Goal: Feedback & Contribution: Leave review/rating

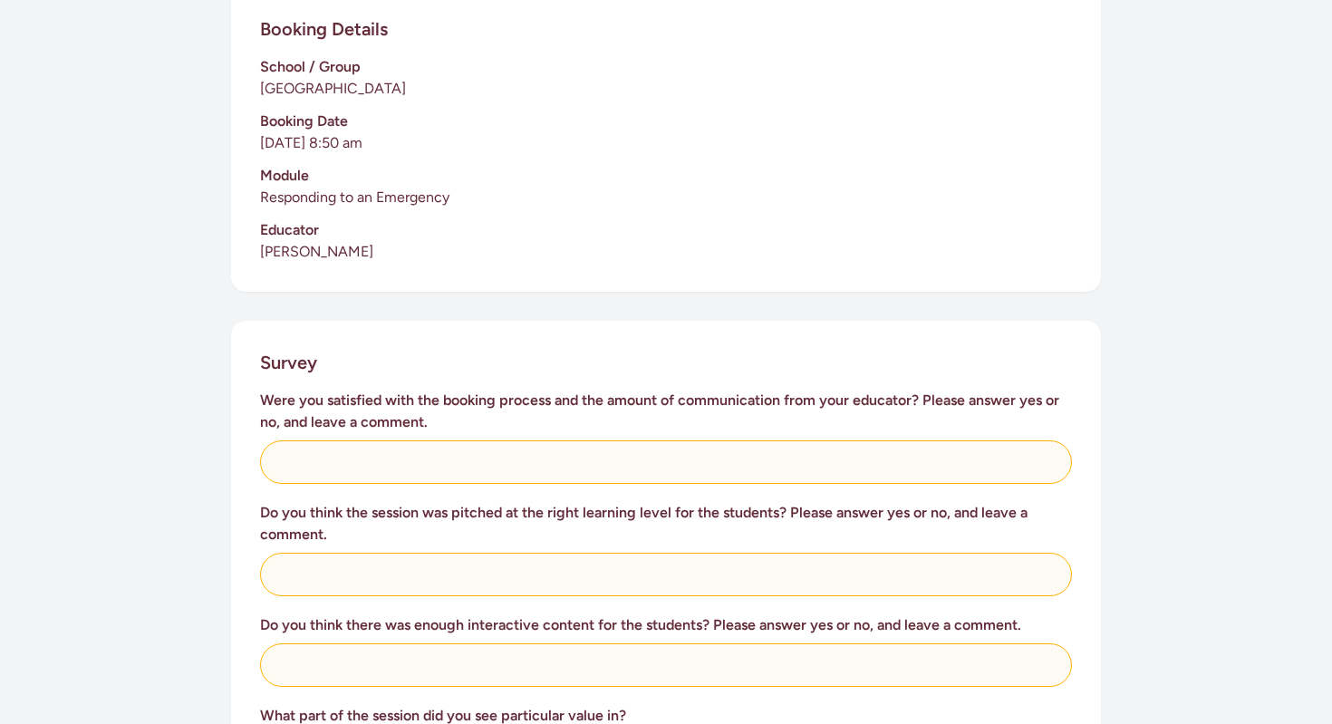
scroll to position [443, 0]
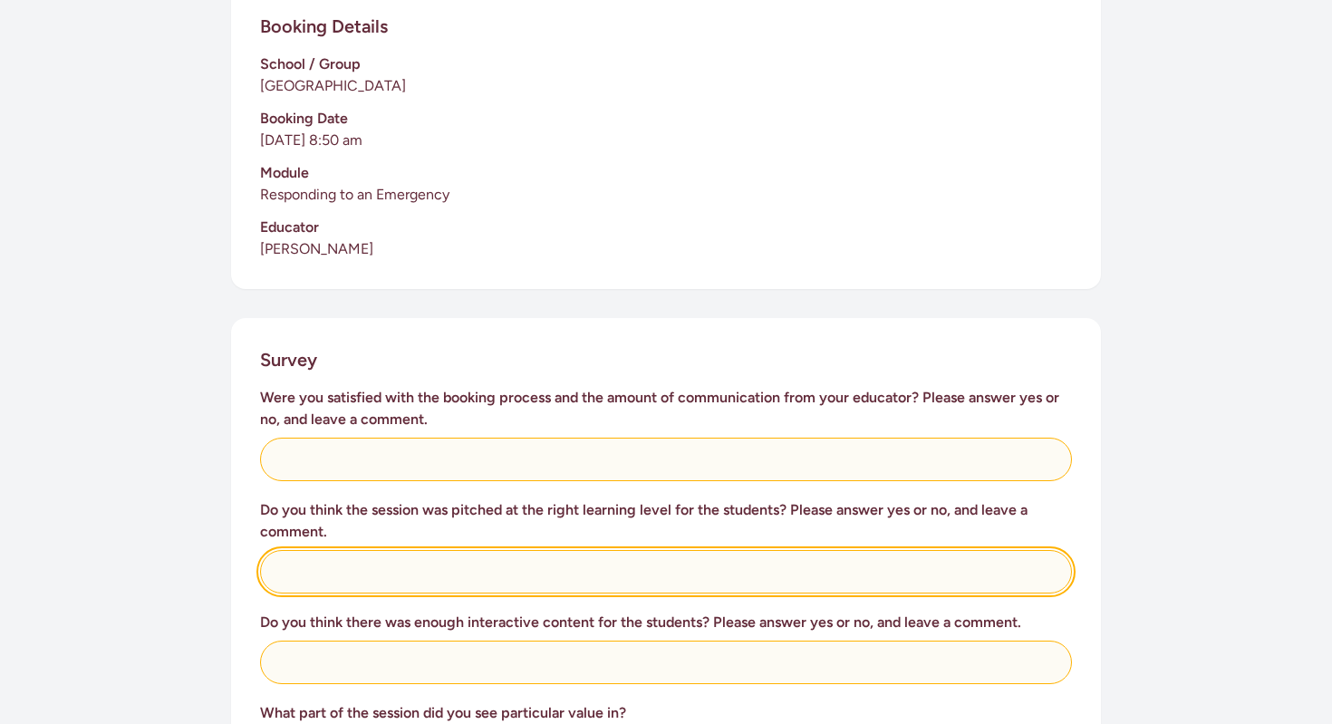
click at [304, 550] on input "text" at bounding box center [666, 571] width 812 height 43
type input "i"
click at [551, 551] on input "I. have a multi levelled class and it was faboulous for everyone" at bounding box center [666, 571] width 812 height 43
click at [384, 550] on input "I. have a multi levelled class and it was fabulous for everyone" at bounding box center [666, 571] width 812 height 43
click at [419, 551] on input "I. have a multi levelled class and it was fabulous for everyone" at bounding box center [666, 571] width 812 height 43
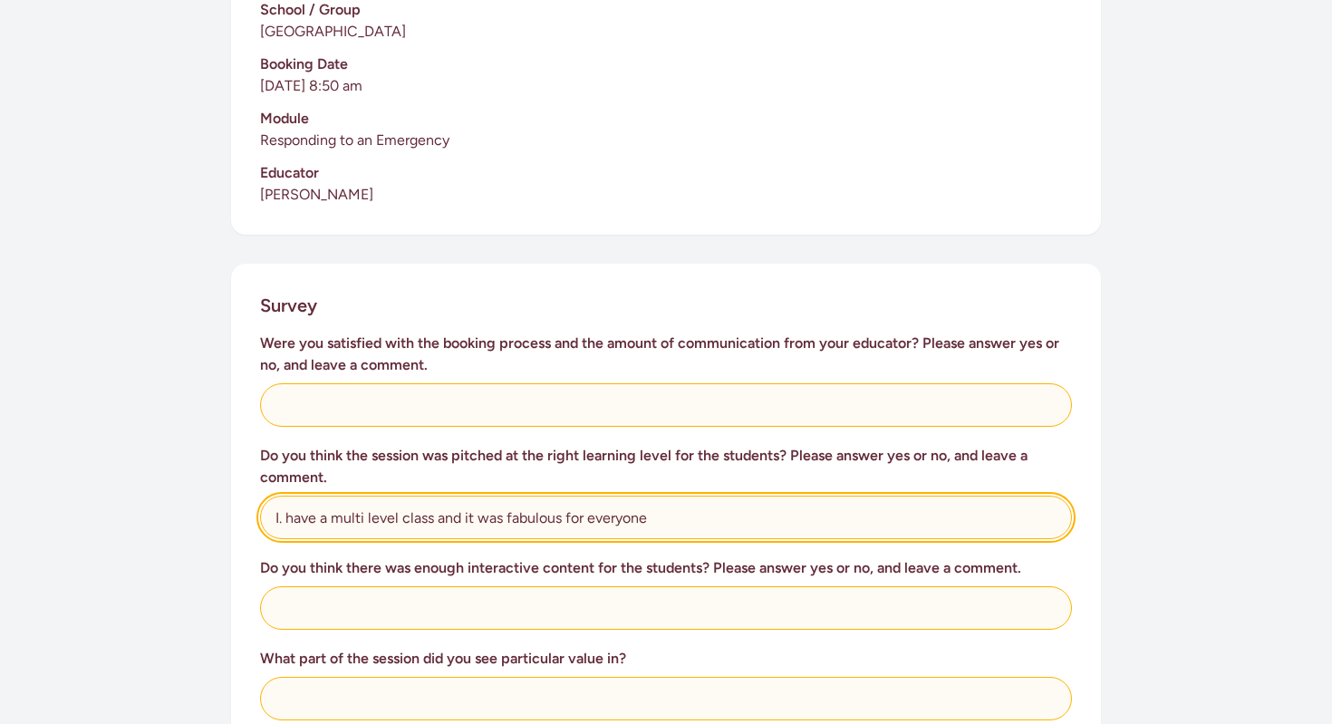
scroll to position [498, 0]
type input "I. have a multi level class and it was fabulous for everyone"
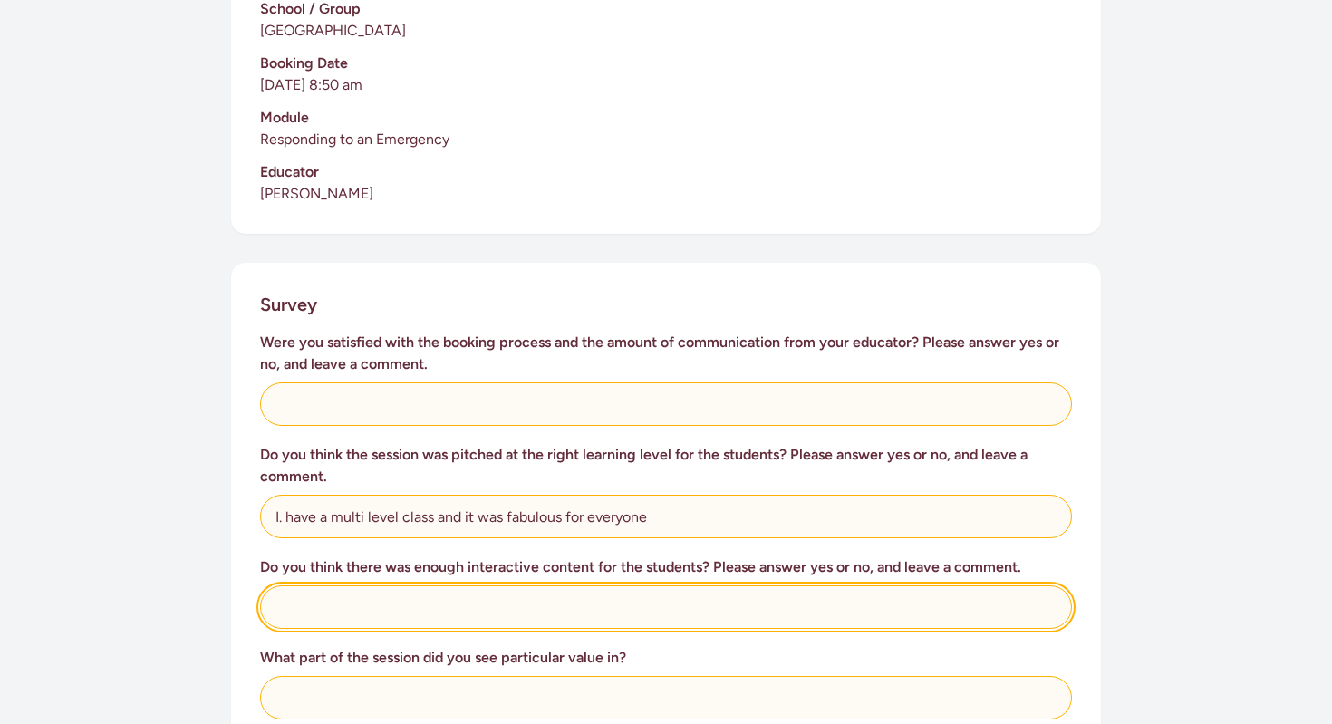
click at [340, 585] on input "text" at bounding box center [666, 606] width 812 height 43
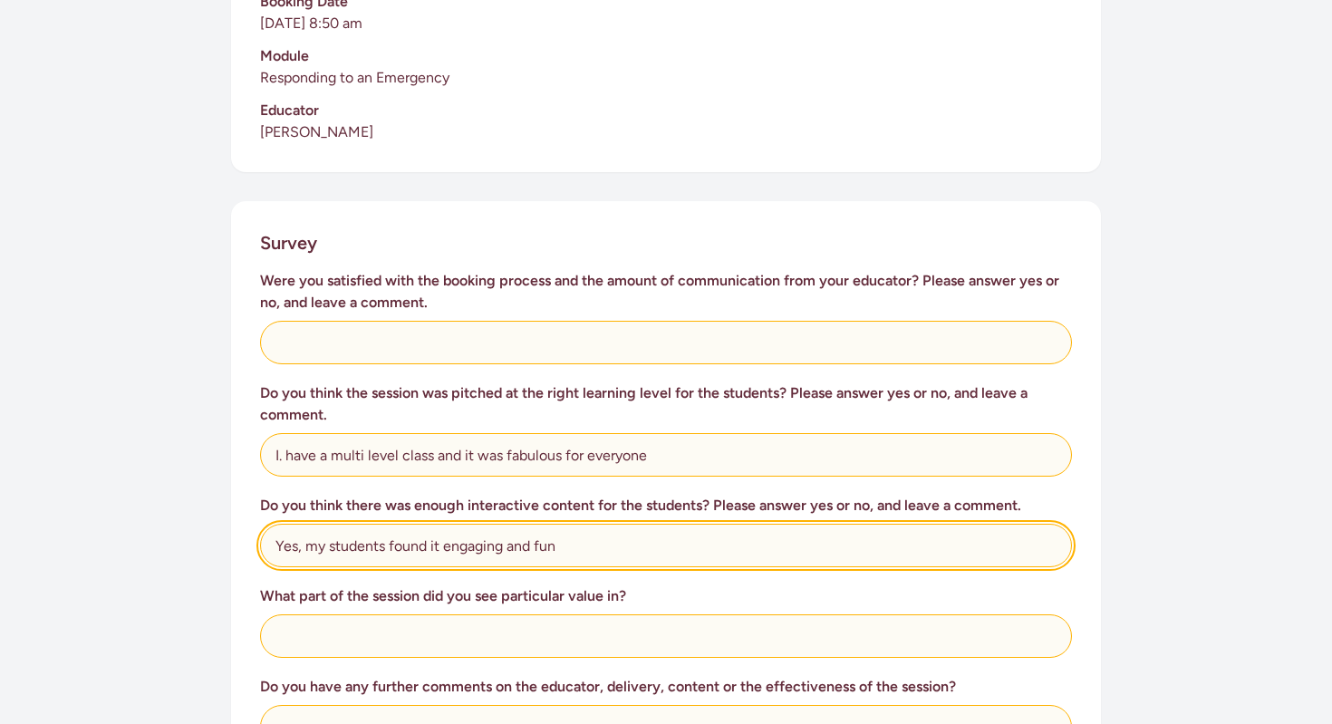
scroll to position [564, 0]
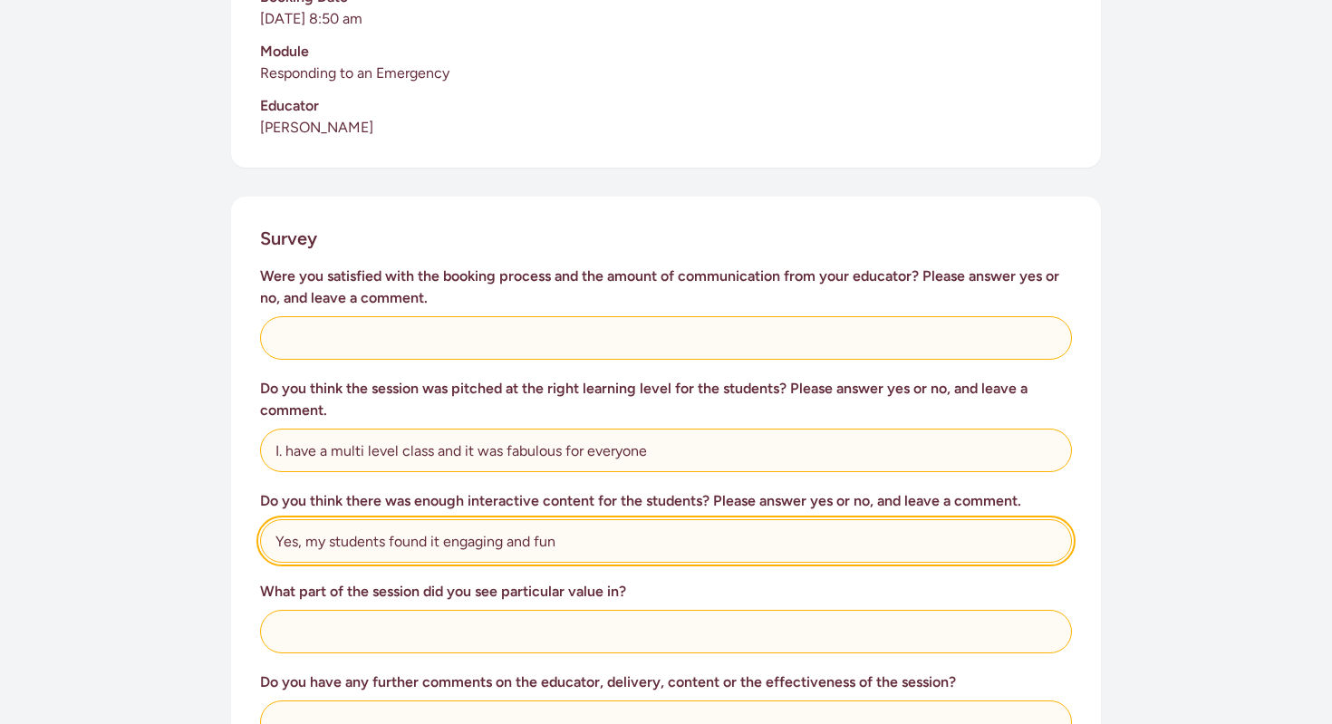
type input "Yes, my students found it engaging and fun"
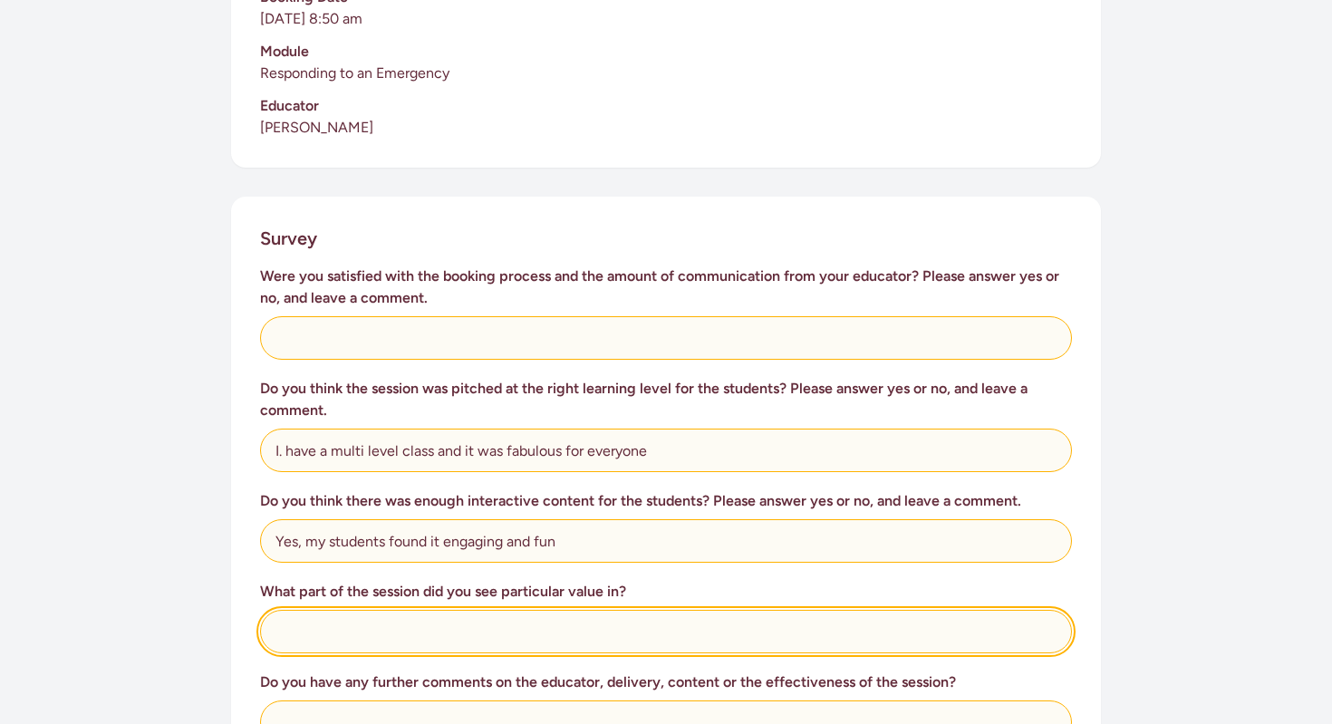
click at [301, 622] on input "text" at bounding box center [666, 631] width 812 height 43
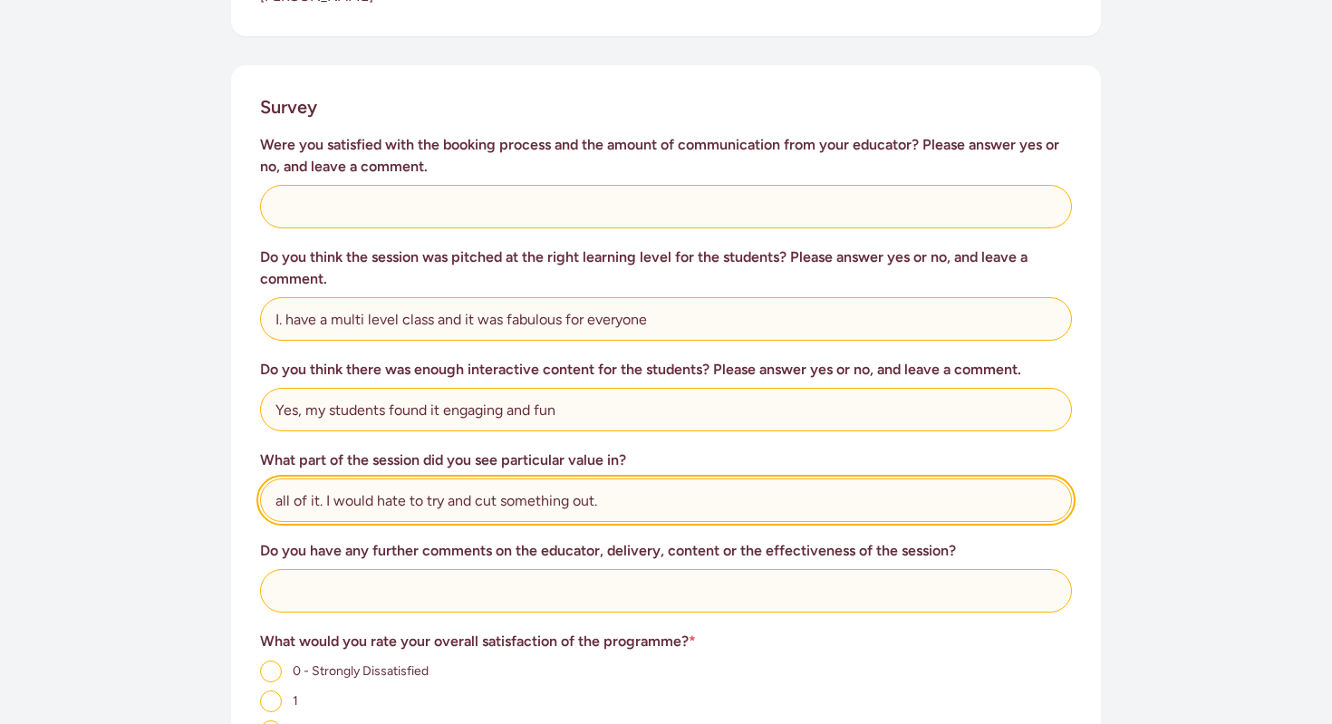
scroll to position [706, 0]
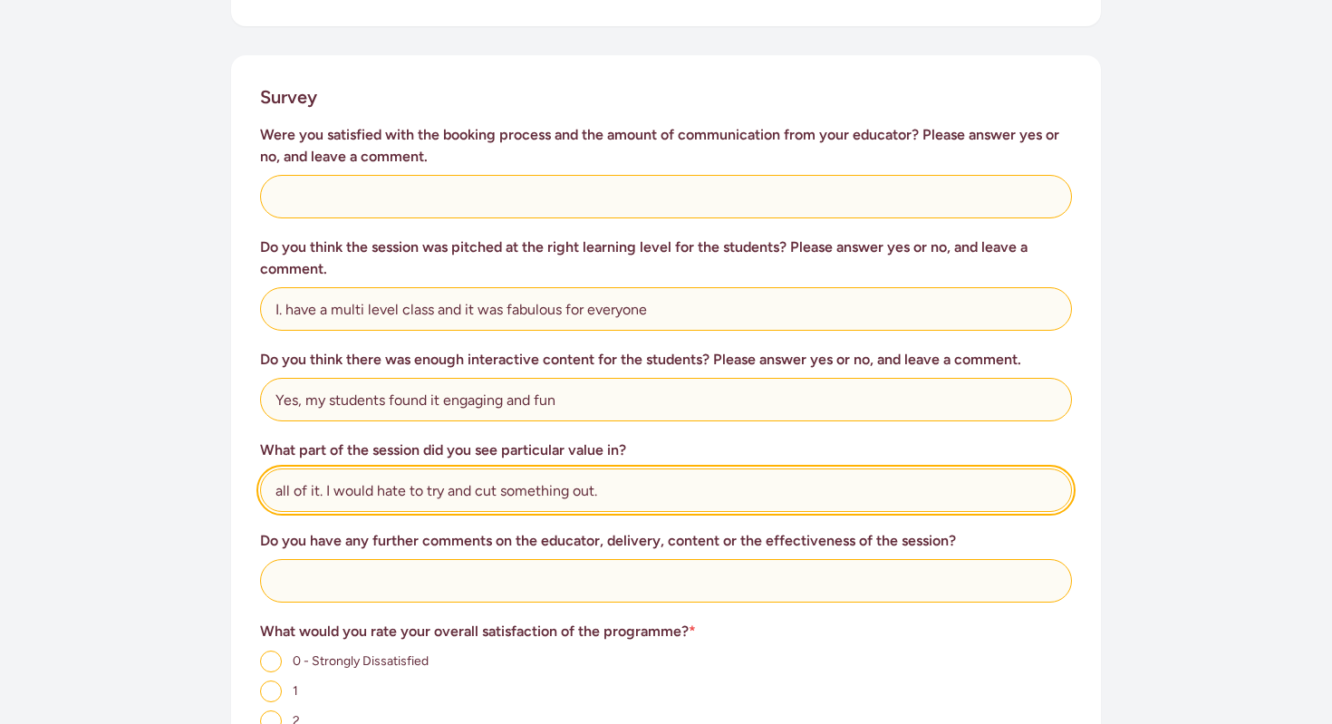
type input "all of it. I would hate to try and cut something out."
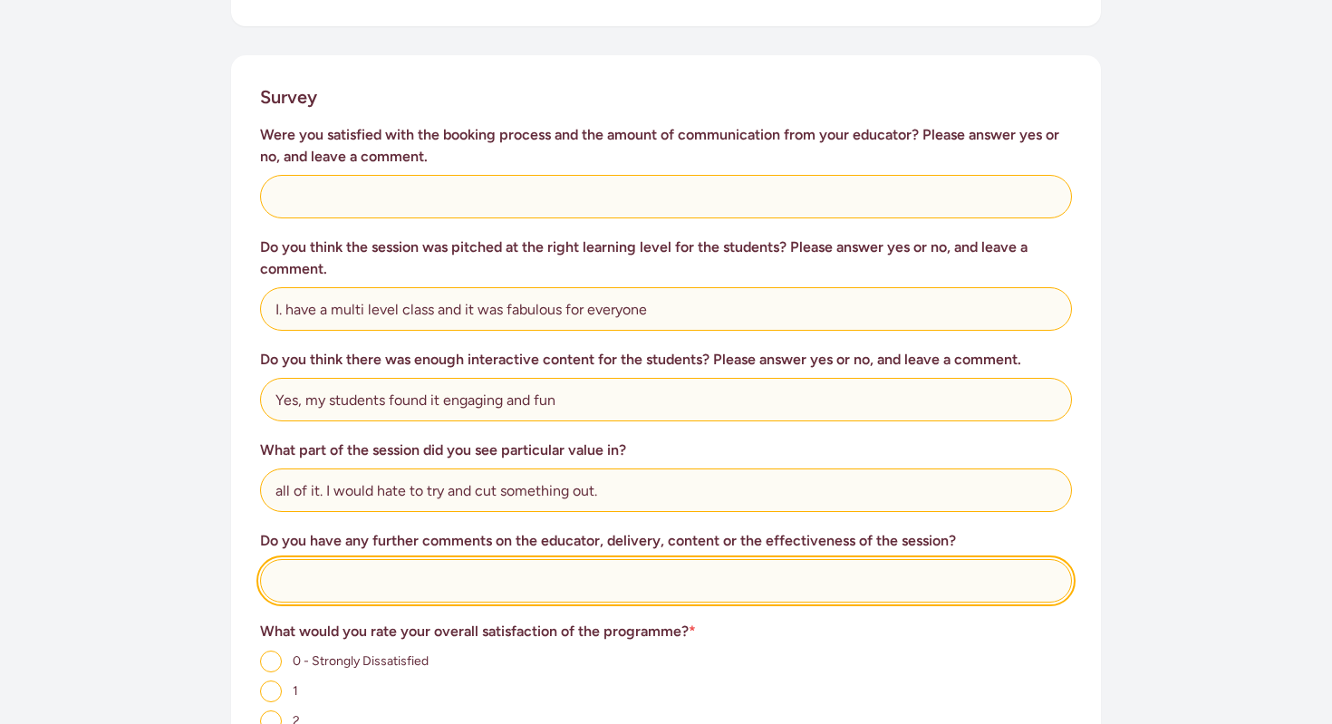
click at [299, 560] on input "text" at bounding box center [666, 580] width 812 height 43
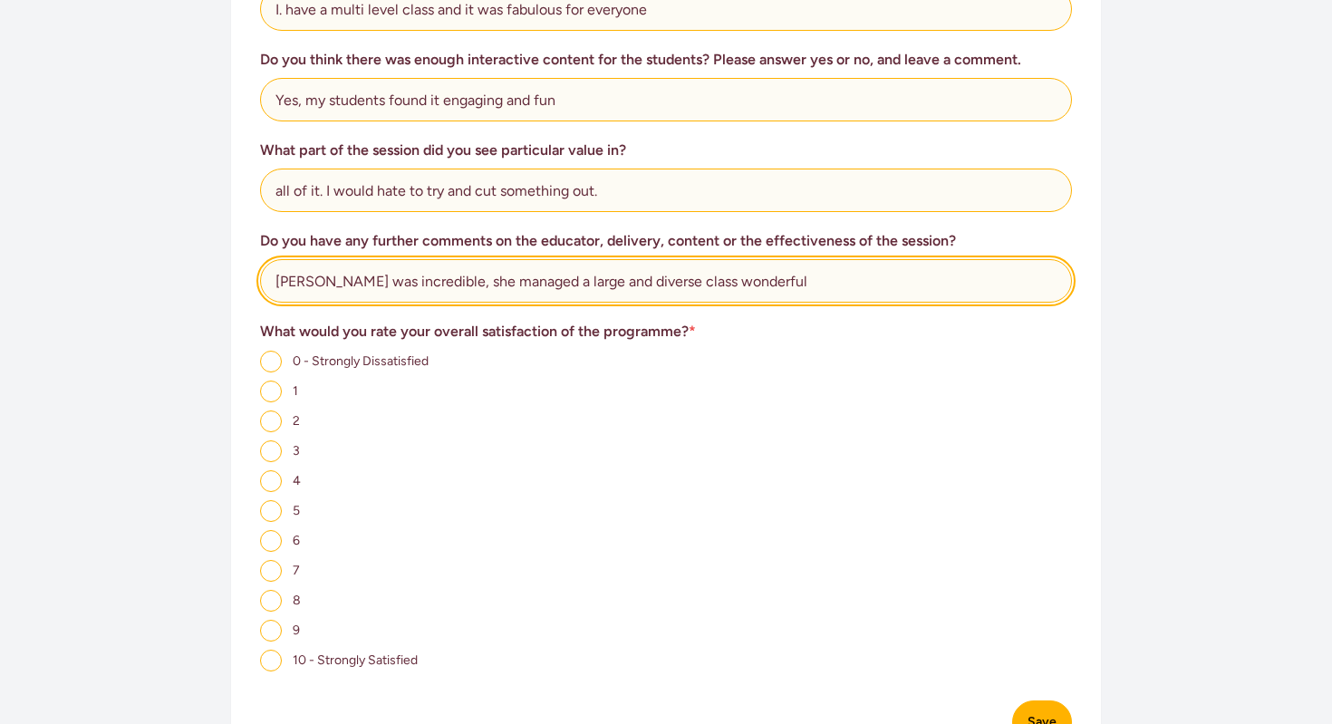
scroll to position [1007, 0]
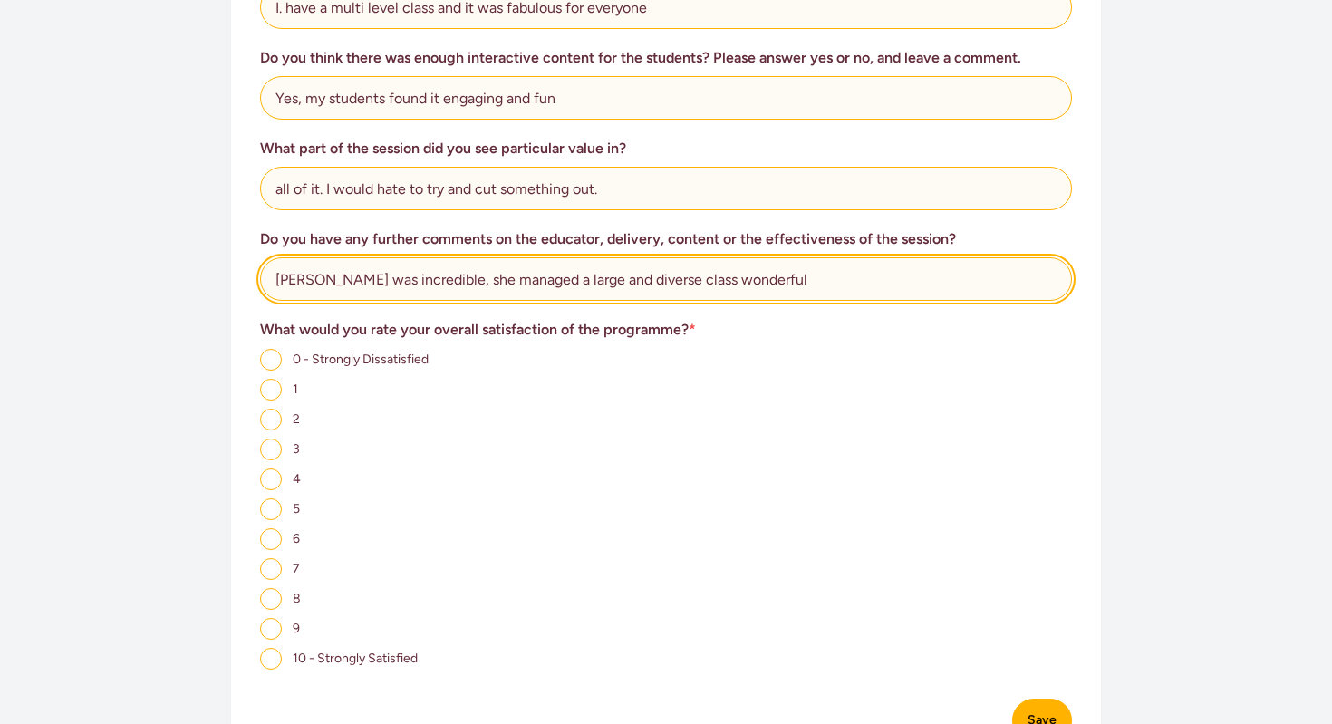
type input "[PERSON_NAME] was incredible, she managed a large and diverse class wonderful"
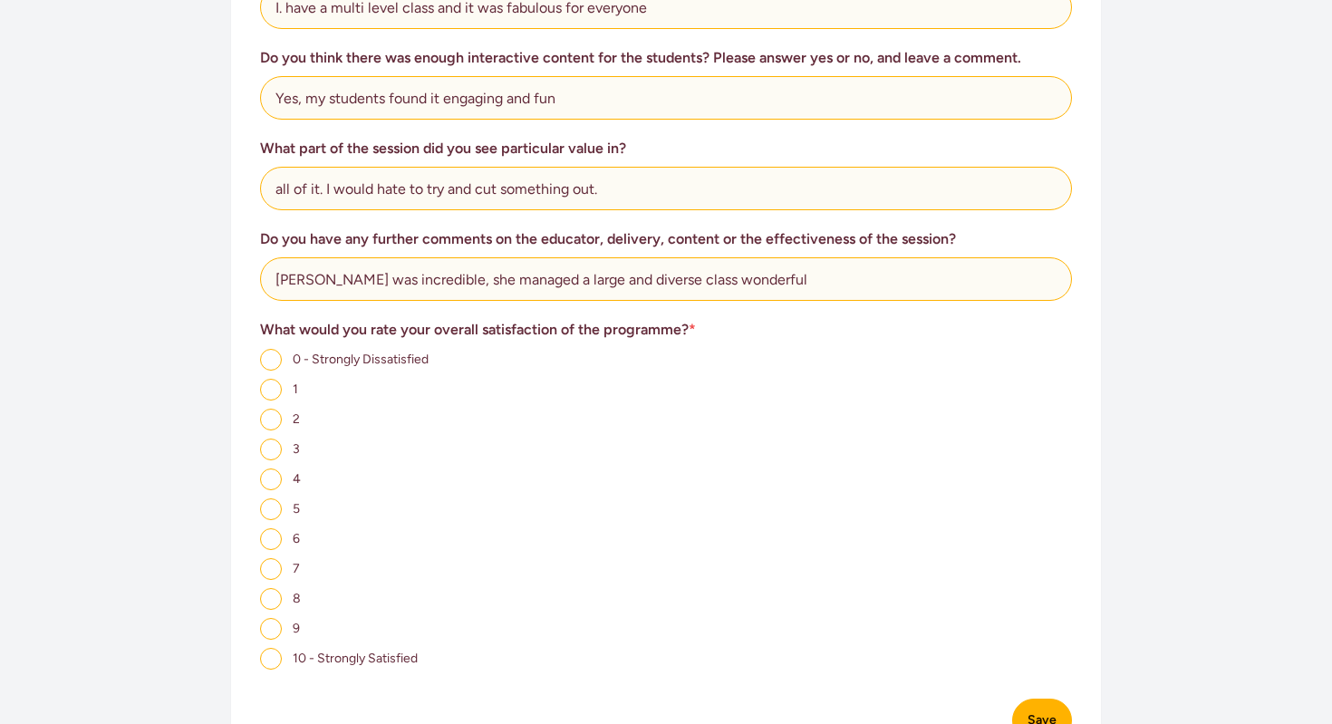
click at [272, 648] on input "10 - Strongly Satisfied" at bounding box center [271, 659] width 22 height 22
radio input "true"
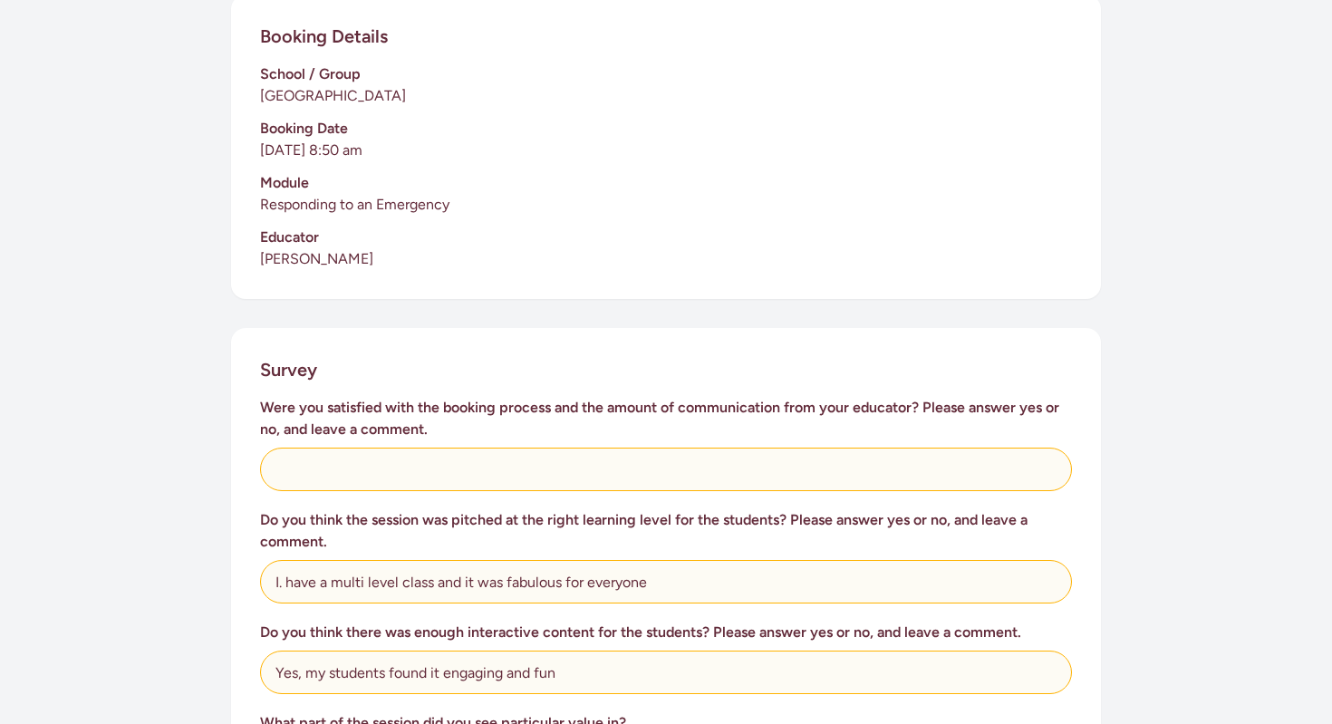
scroll to position [445, 0]
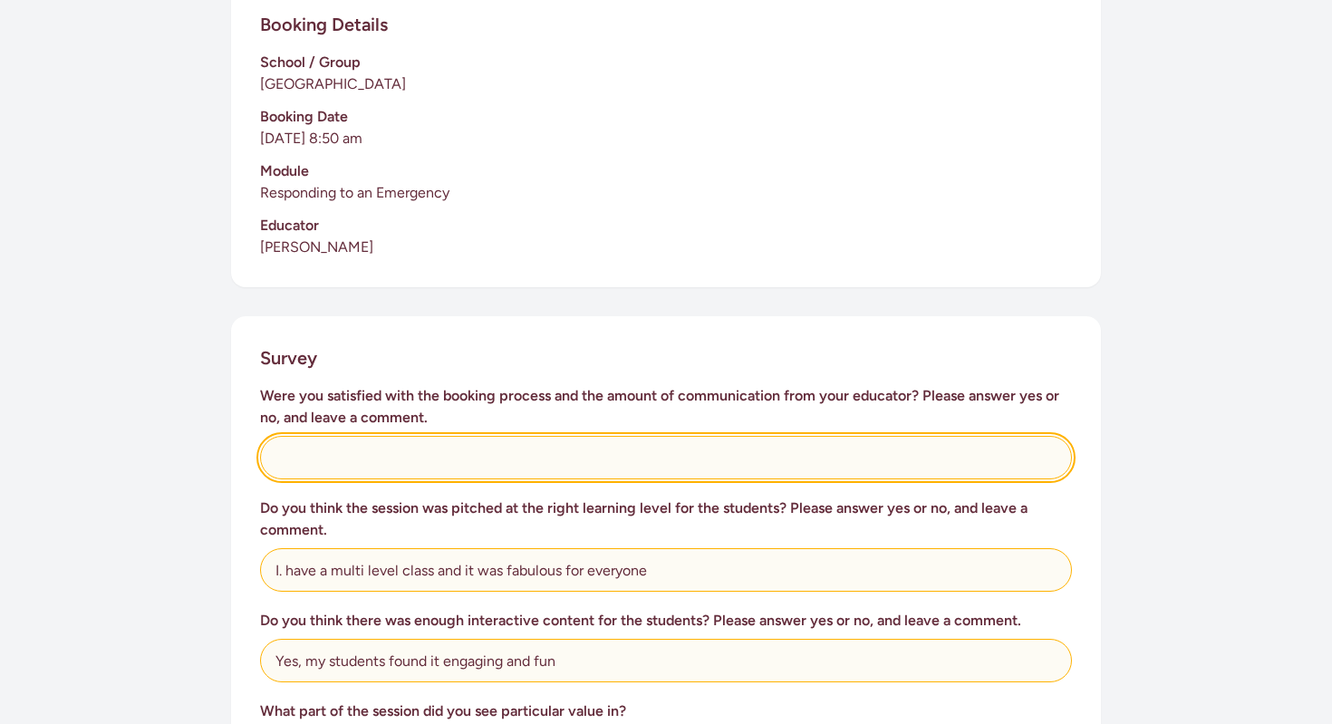
click at [304, 444] on input "text" at bounding box center [666, 457] width 812 height 43
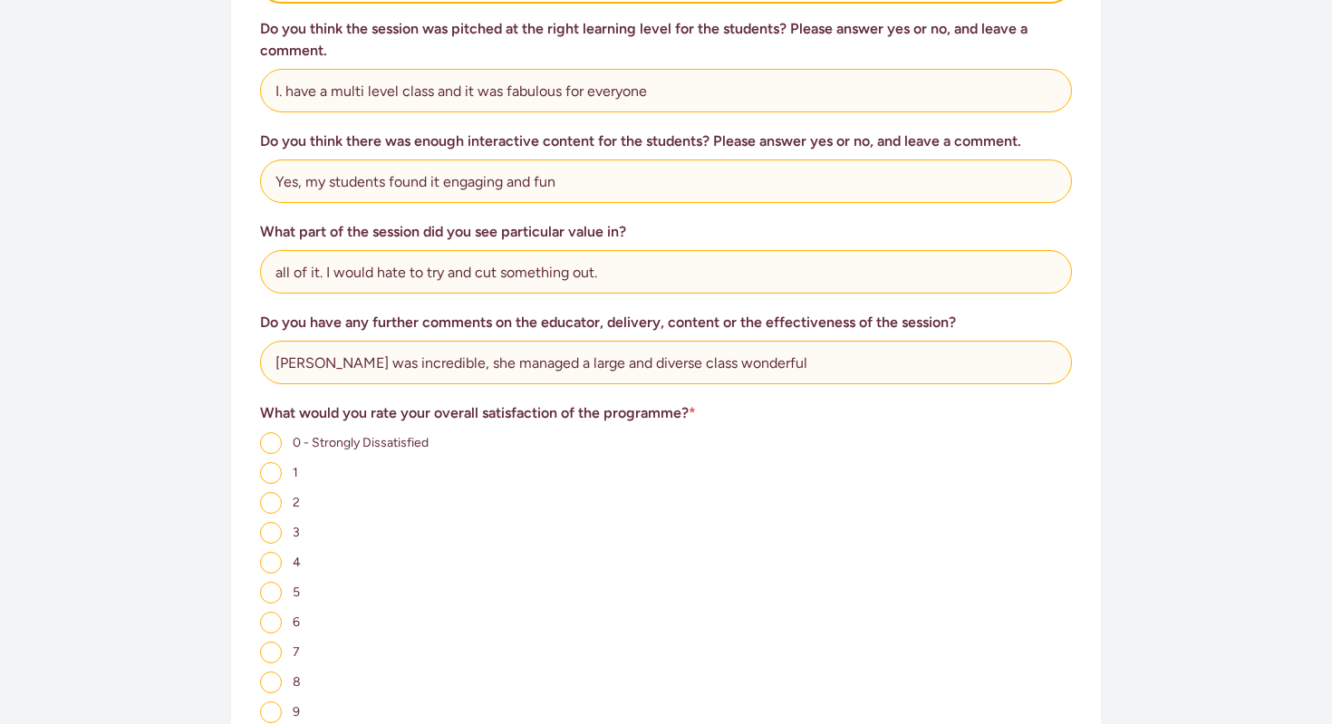
scroll to position [1411, 0]
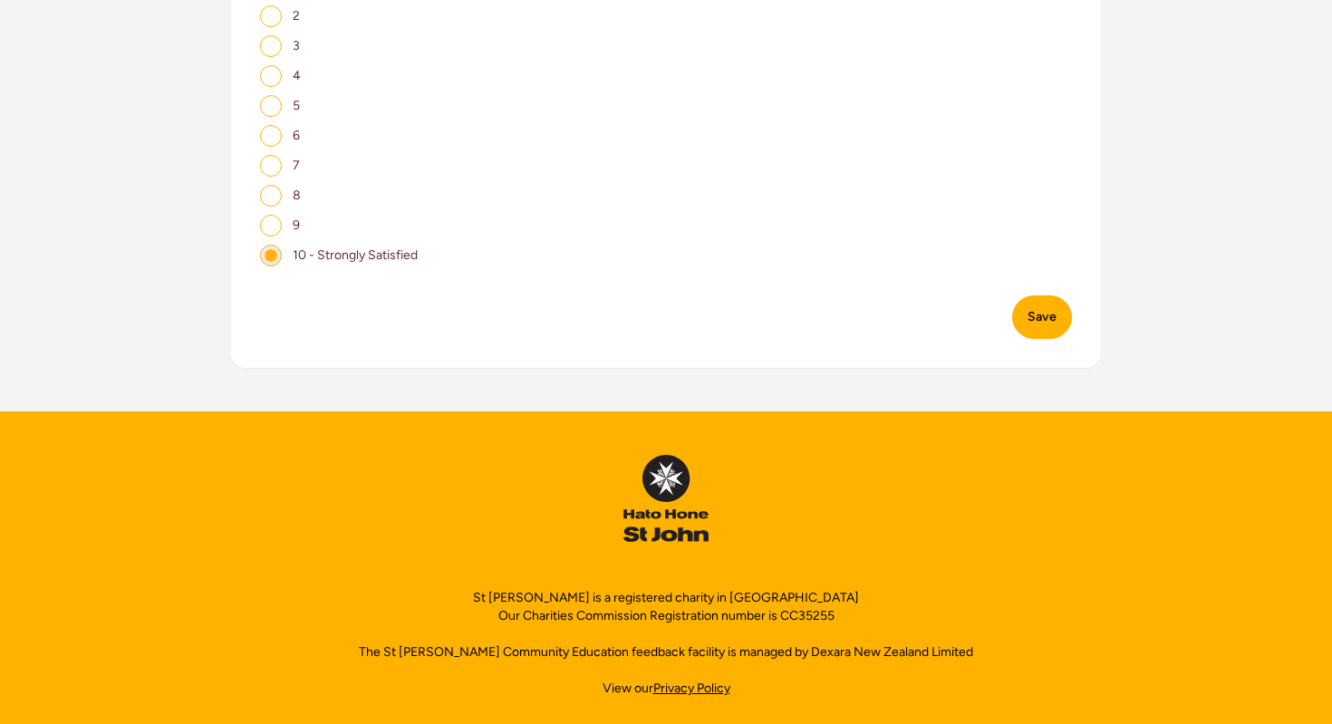
type input "n/a"
click at [1041, 295] on button "Save" at bounding box center [1042, 316] width 60 height 43
